Goal: Task Accomplishment & Management: Manage account settings

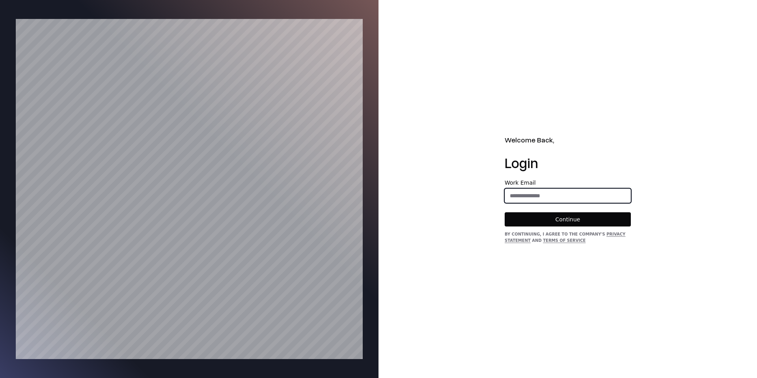
click at [576, 197] on input "email" at bounding box center [567, 195] width 125 height 14
type input "**********"
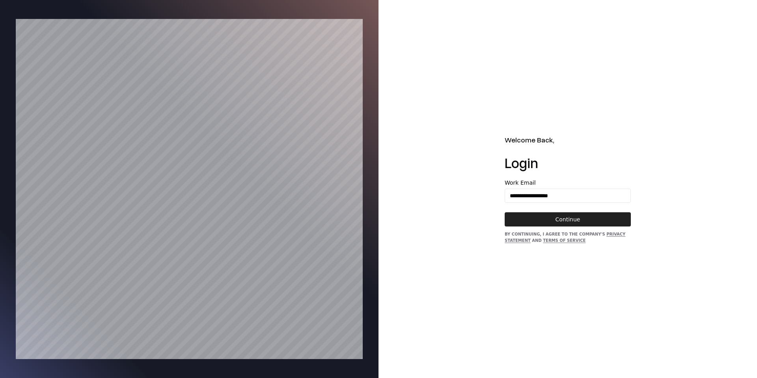
click at [563, 216] on button "Continue" at bounding box center [568, 219] width 126 height 14
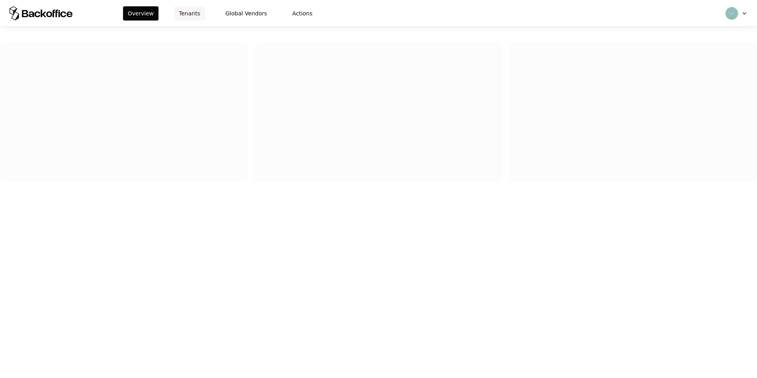
click at [176, 10] on button "Tenants" at bounding box center [189, 13] width 31 height 14
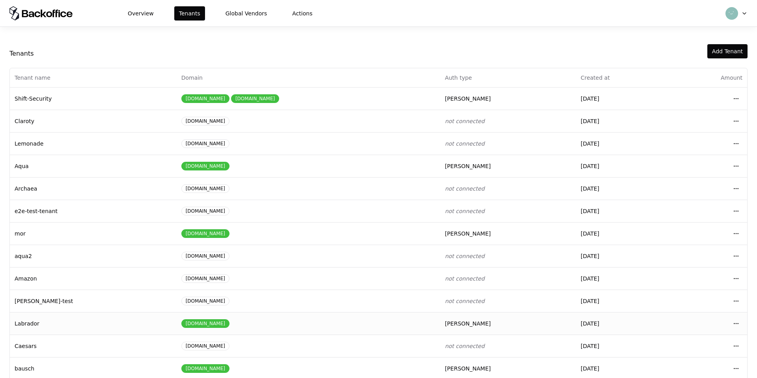
scroll to position [34, 0]
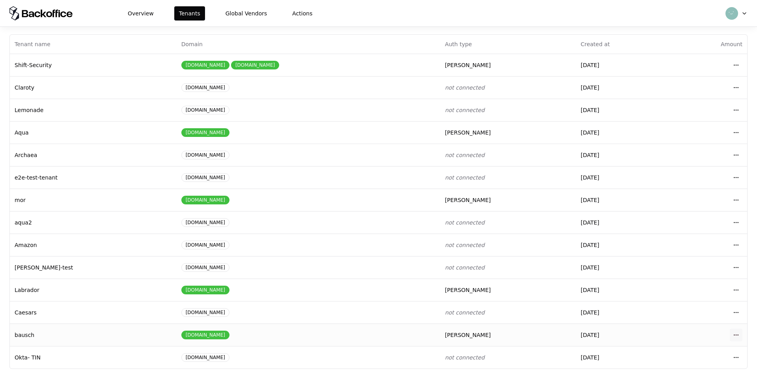
click at [737, 337] on html "Overview Tenants Global Vendors Actions Tenants Add Tenant Tenant name Domain A…" at bounding box center [378, 189] width 757 height 378
click at [705, 304] on div "Login to tenant" at bounding box center [701, 301] width 90 height 16
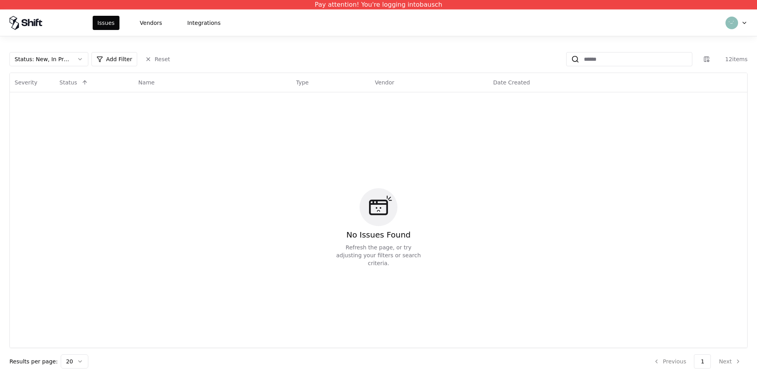
click at [35, 63] on div "Status : New, In Progress" at bounding box center [43, 59] width 56 height 8
click at [47, 135] on div "Draft" at bounding box center [48, 137] width 75 height 16
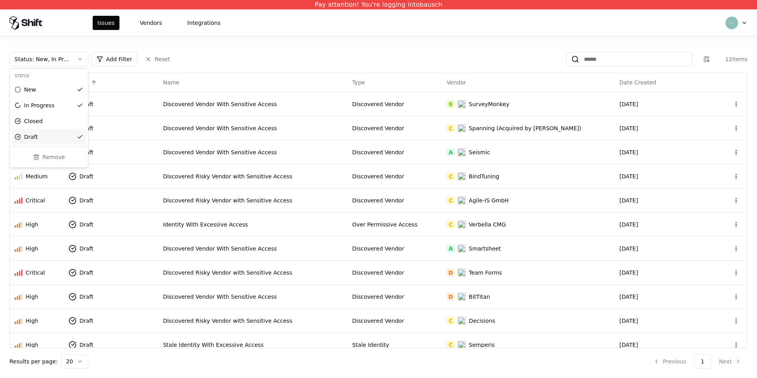
click at [379, 200] on html "Pay attention! You're logging into bausch Issues Vendors Integrations Status : …" at bounding box center [378, 189] width 757 height 378
click at [335, 200] on div "Discovered Risky Vendor with Sensitive Access" at bounding box center [253, 200] width 180 height 8
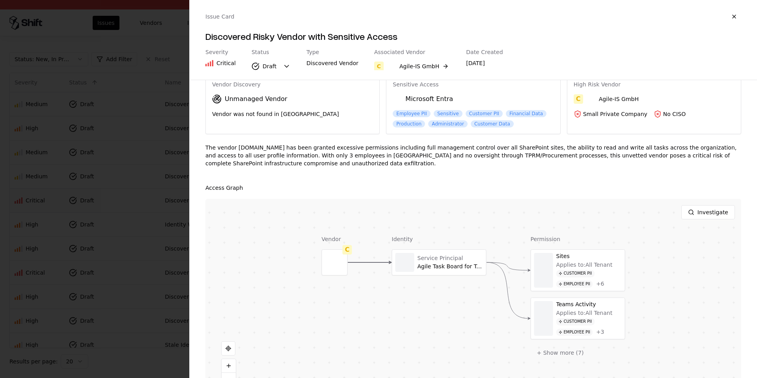
scroll to position [38, 0]
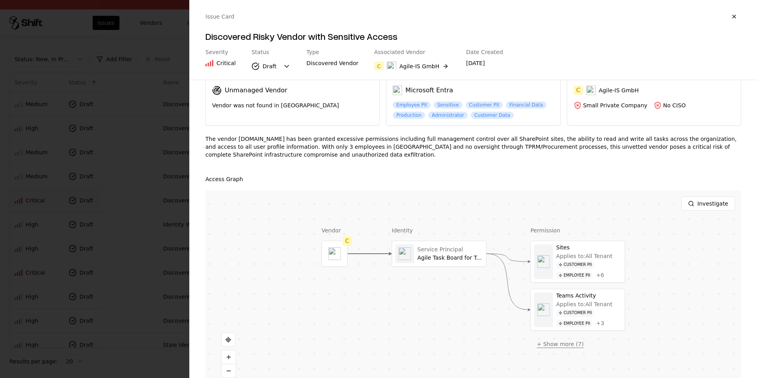
click at [541, 345] on button "+ Show more ( 7 )" at bounding box center [561, 344] width 60 height 14
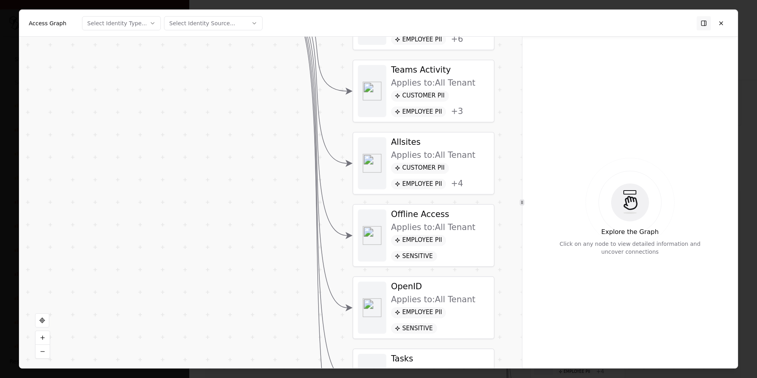
click at [421, 300] on div "Applies to: All Tenant" at bounding box center [433, 299] width 84 height 10
